Goal: Information Seeking & Learning: Learn about a topic

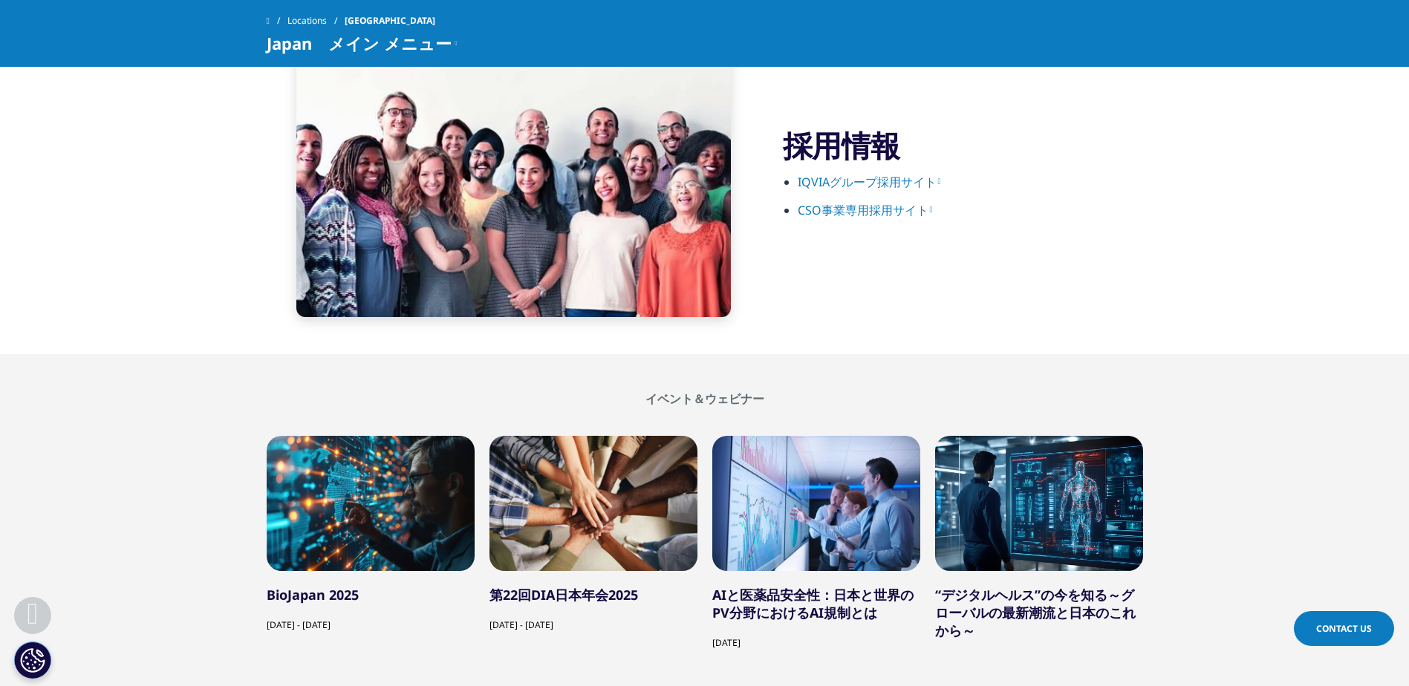
scroll to position [2564, 0]
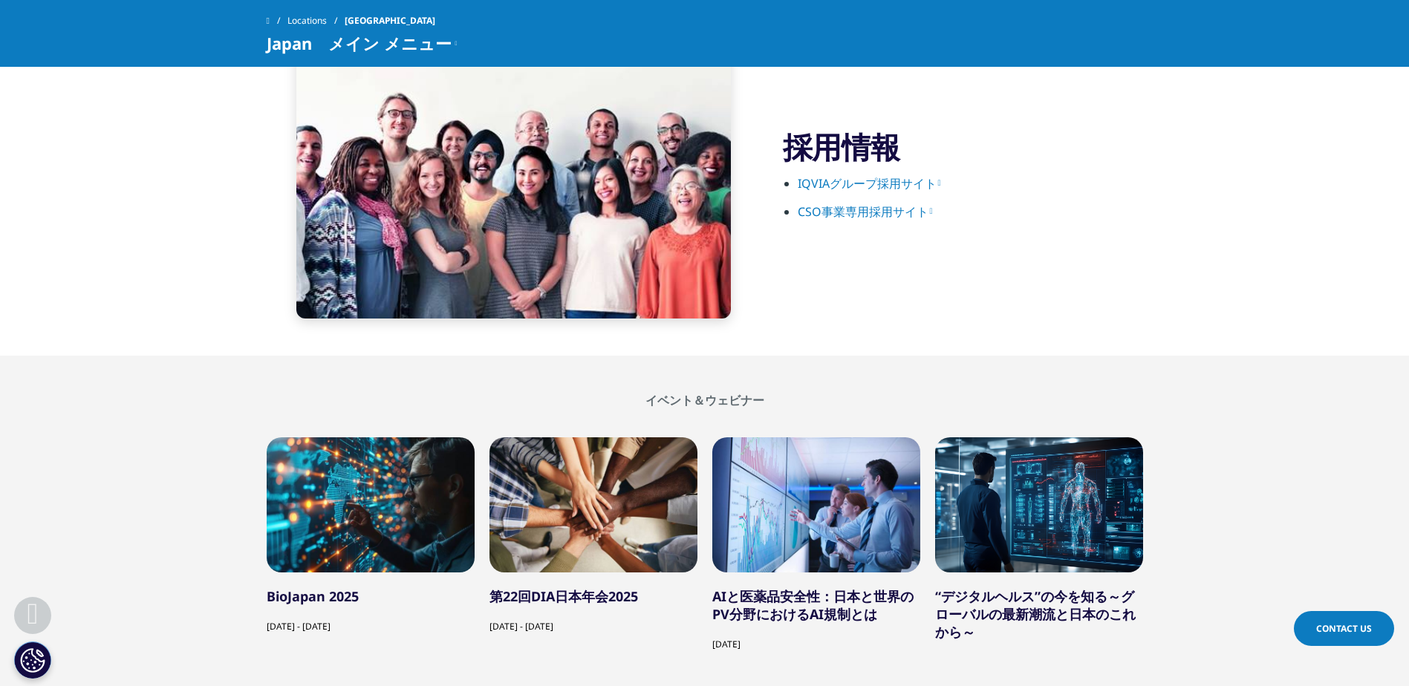
click at [877, 185] on link "IQVIAグループ採用サイト" at bounding box center [869, 183] width 143 height 16
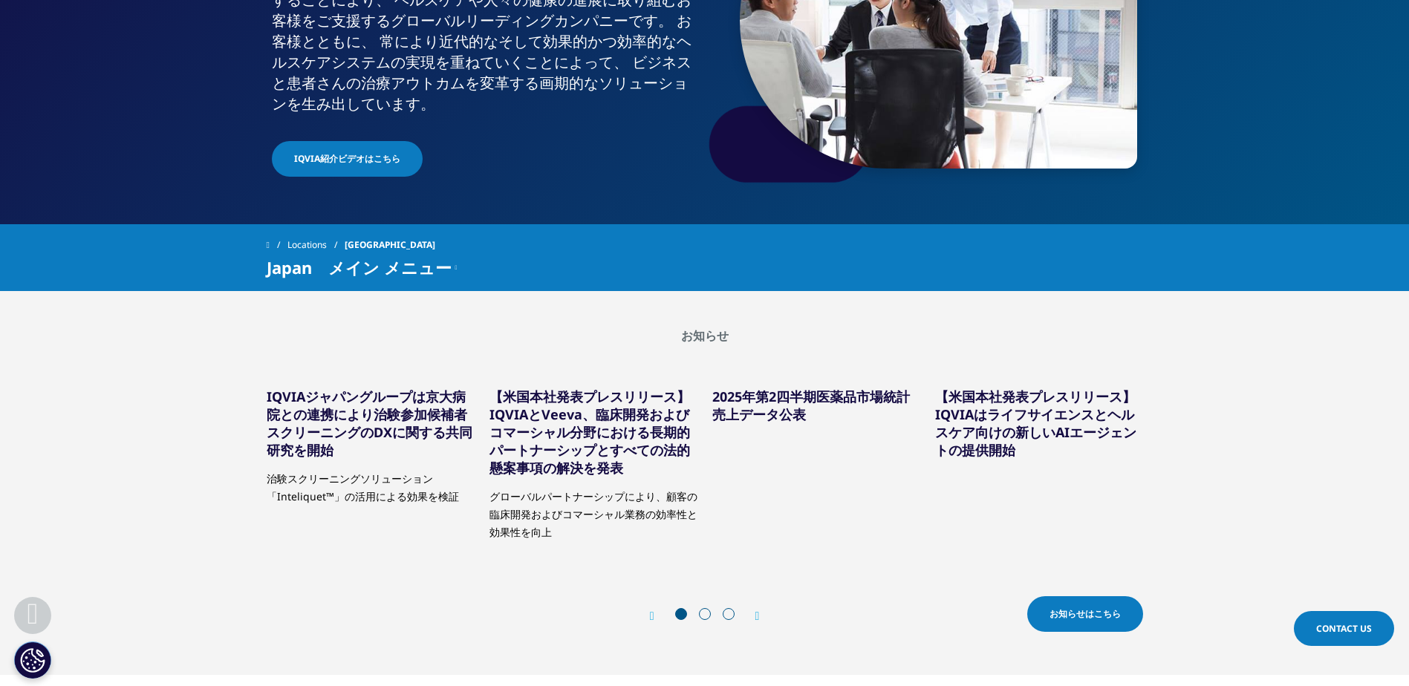
scroll to position [0, 0]
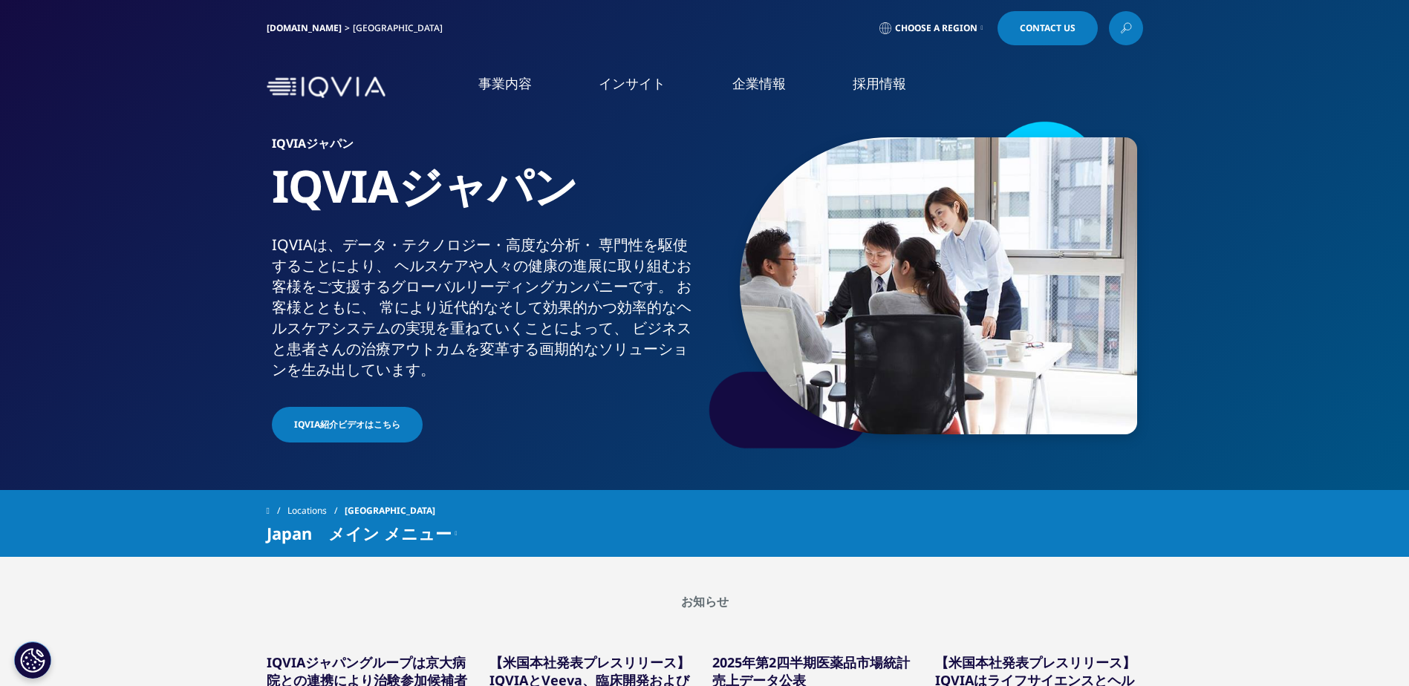
click at [79, 194] on link "概要" at bounding box center [287, 187] width 449 height 17
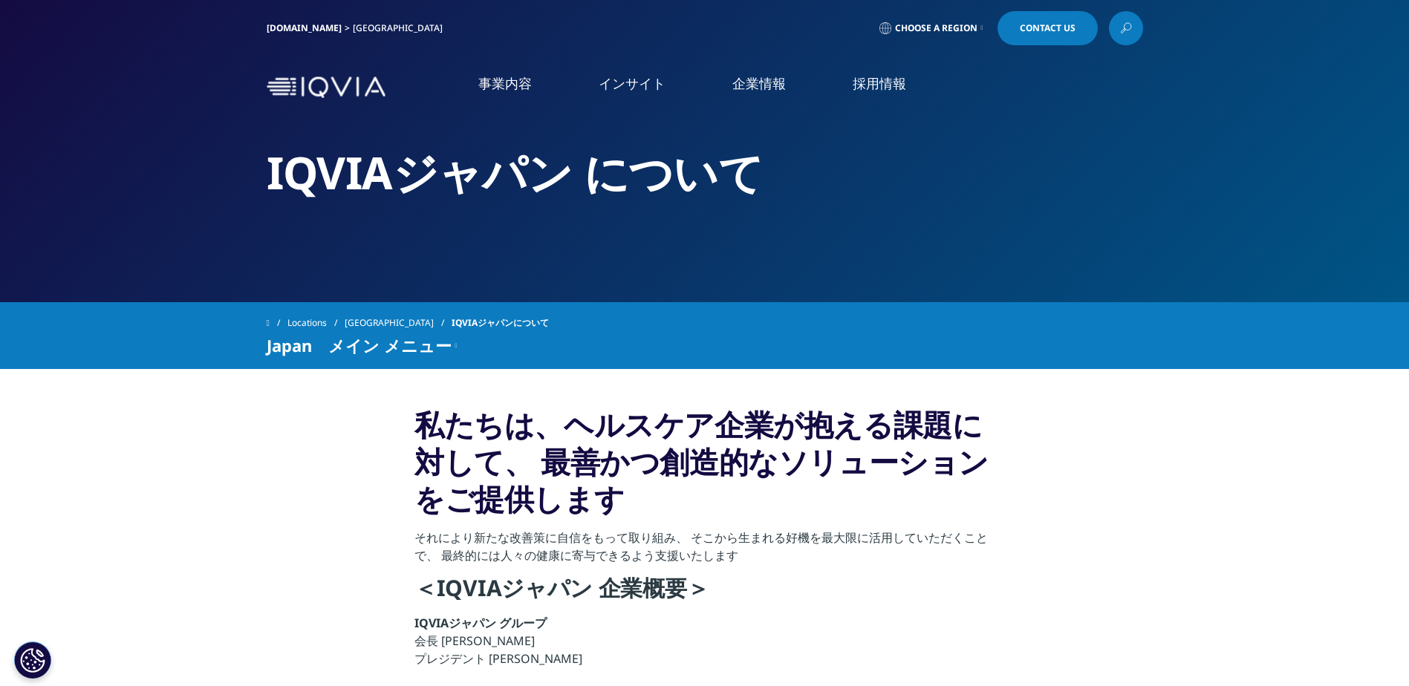
click at [751, 96] on li "企業情報 企業情報 概要 IQVIA Connected Intelligence アクセス 社会貢献活動 お知らせ 個人情報保護方針 品質・情報セキュリティ…" at bounding box center [759, 98] width 120 height 48
click at [144, 225] on link "IQVIA Connected Intelligence" at bounding box center [287, 217] width 449 height 16
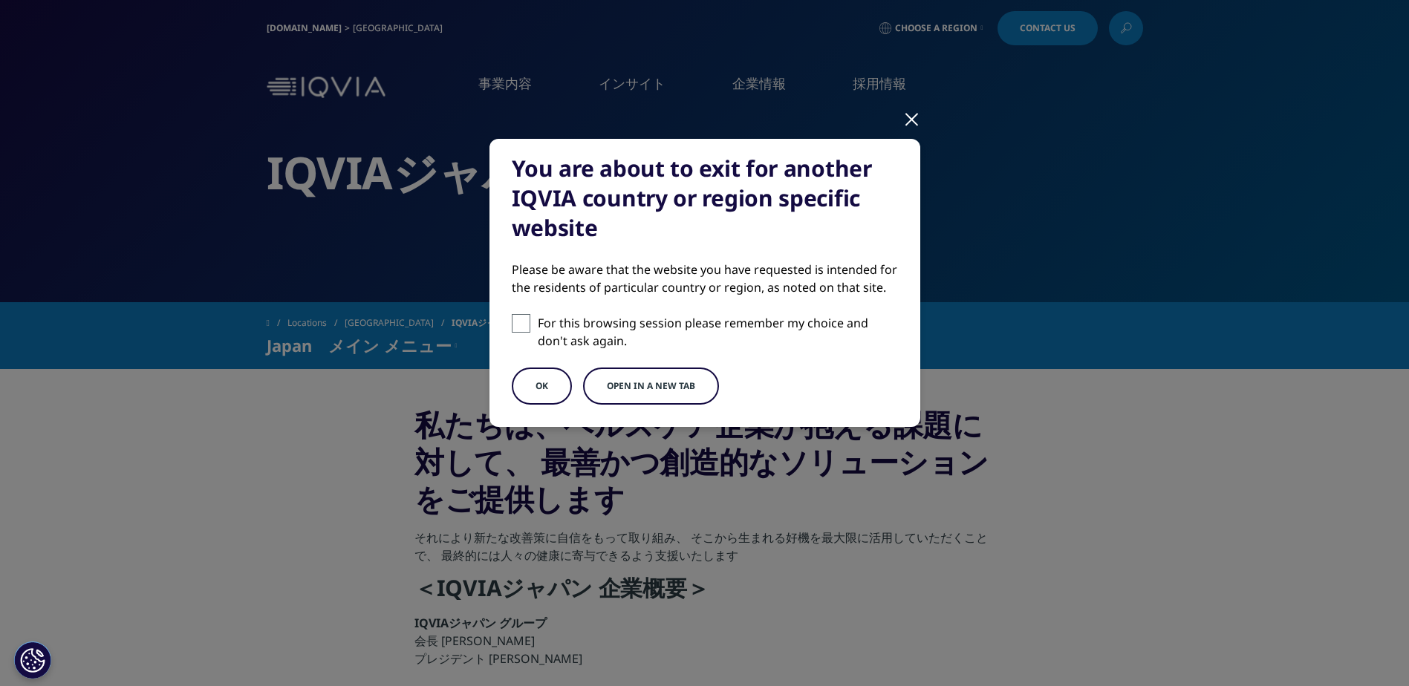
click at [900, 114] on div "You are about to exit for another IQVIA country or region specific website Plea…" at bounding box center [705, 295] width 877 height 591
click at [915, 115] on div at bounding box center [911, 118] width 17 height 41
